Goal: Task Accomplishment & Management: Manage account settings

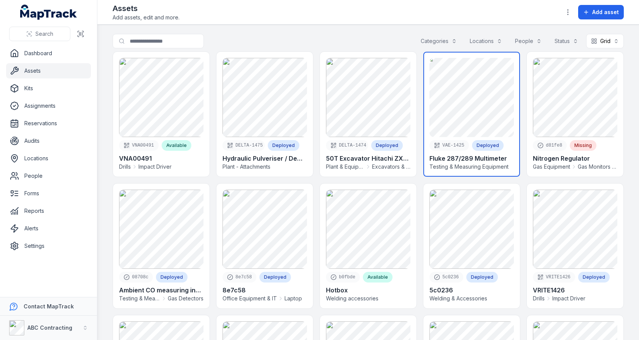
click at [471, 91] on link at bounding box center [471, 114] width 97 height 125
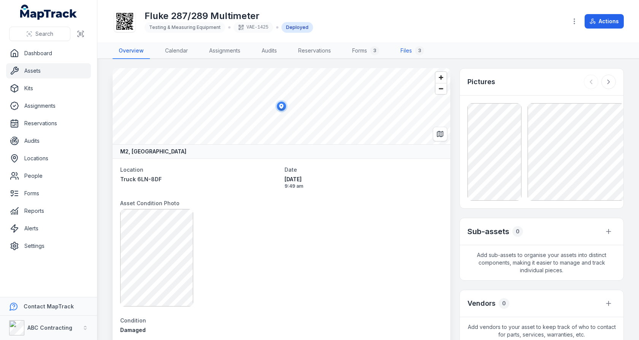
click at [412, 47] on link "Files 3" at bounding box center [412, 51] width 36 height 16
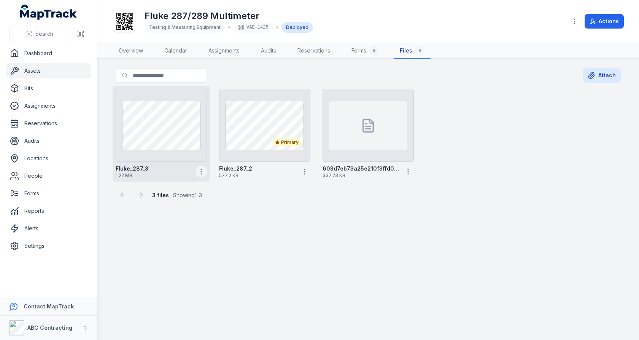
click at [202, 174] on button "button" at bounding box center [200, 171] width 11 height 11
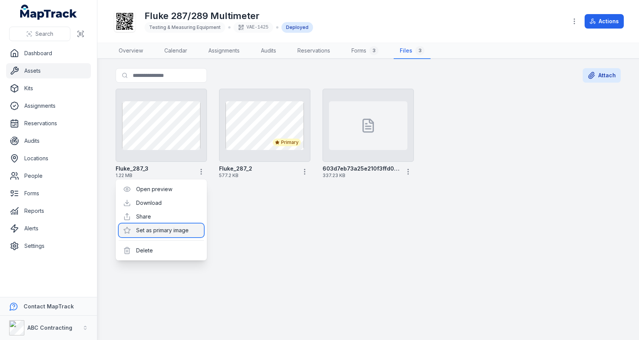
click at [173, 230] on div "Set as primary image" at bounding box center [161, 230] width 85 height 14
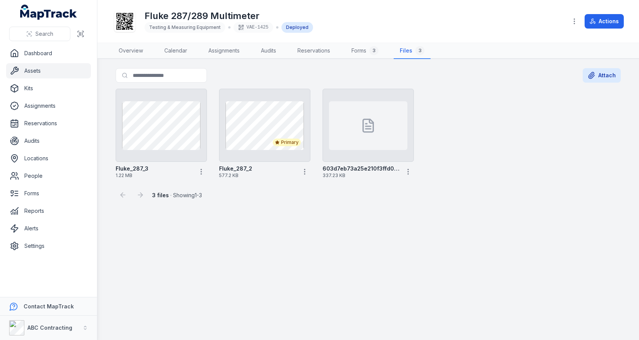
click at [309, 242] on main "Search for files Attach Fluke_287_3 1.22 MB Primary Fluke_287_2 577.2 KB 603d7e…" at bounding box center [368, 199] width 542 height 281
